Goal: Navigation & Orientation: Go to known website

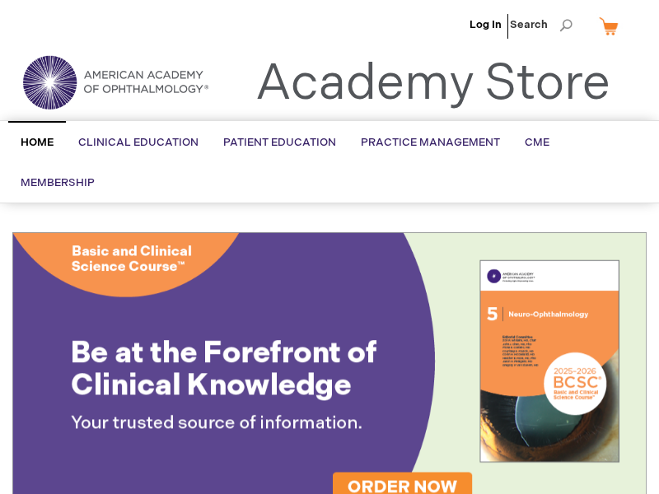
click at [9, 9] on ul "Log In Search" at bounding box center [329, 29] width 659 height 58
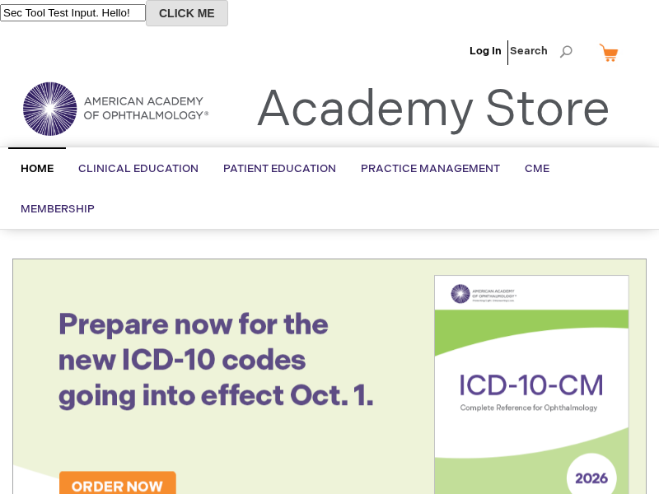
click at [209, 13] on button "CLICK ME" at bounding box center [187, 13] width 82 height 26
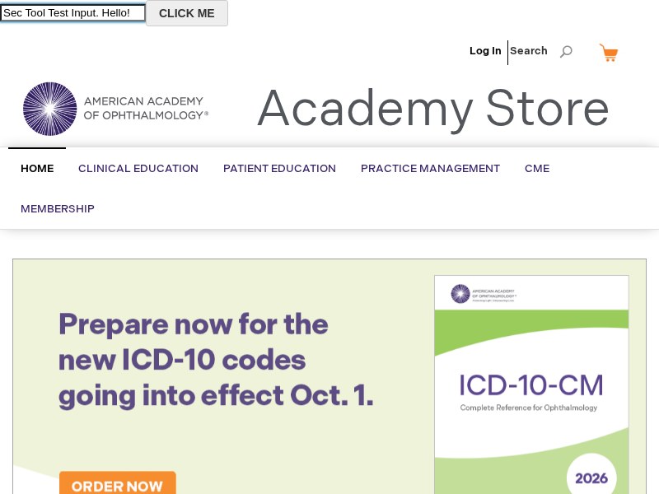
click at [85, 12] on input "Sec Tool Test Input. Hello!" at bounding box center [73, 12] width 146 height 17
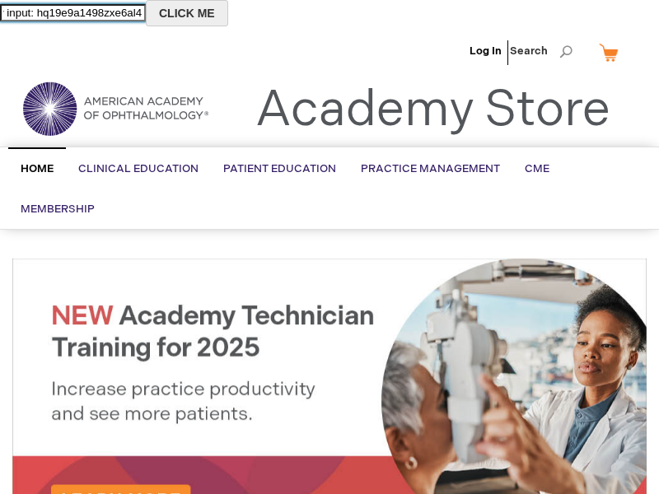
scroll to position [0, 27]
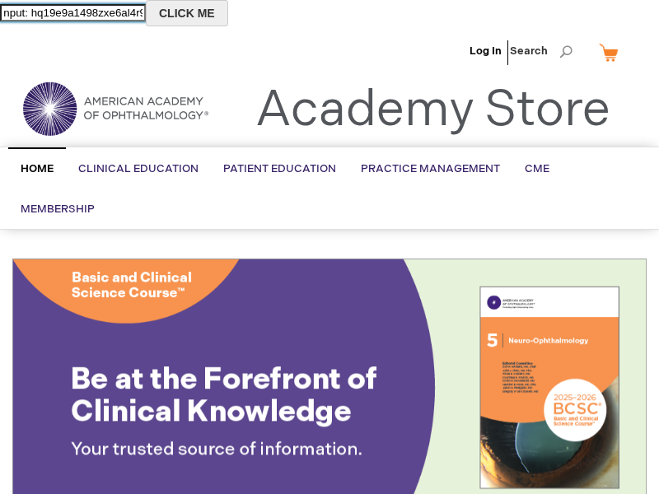
type input "New input: hq19e9a1498zxe6al4r9ok"
